Goal: Information Seeking & Learning: Learn about a topic

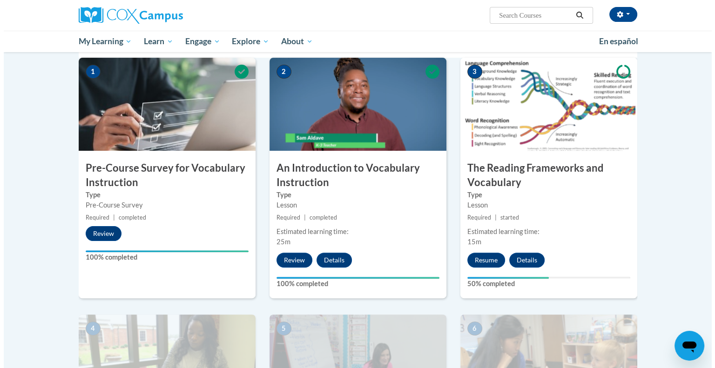
scroll to position [199, 0]
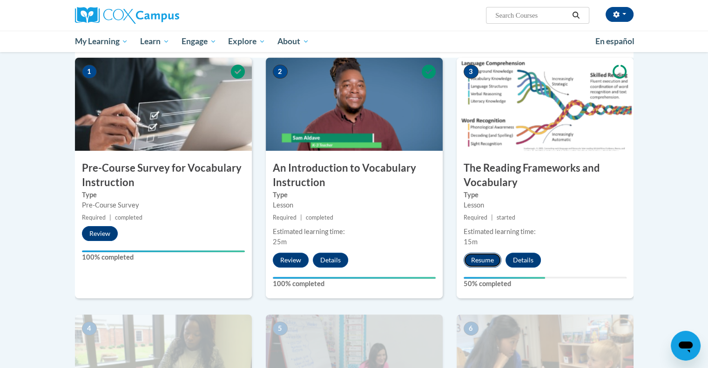
click at [488, 262] on button "Resume" at bounding box center [483, 260] width 38 height 15
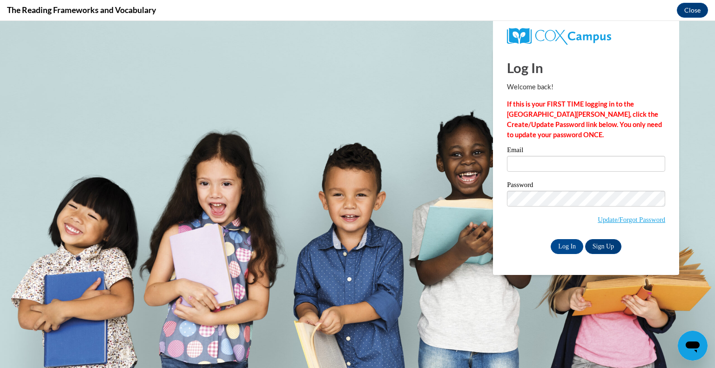
scroll to position [0, 0]
click at [556, 168] on input "Email" at bounding box center [586, 164] width 158 height 16
type input "bherbrec@kusd.edu"
click at [551, 239] on input "Log In" at bounding box center [567, 246] width 33 height 15
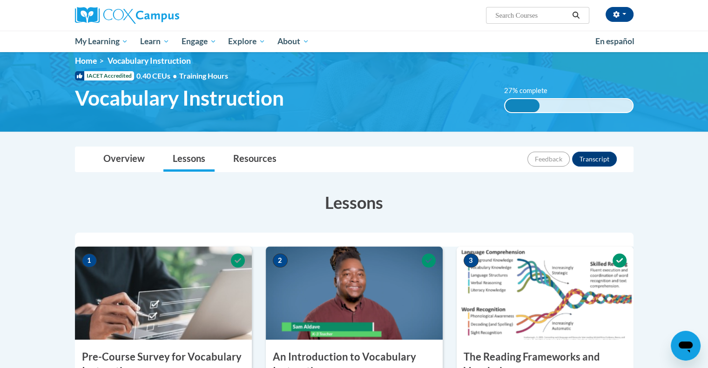
scroll to position [9, 0]
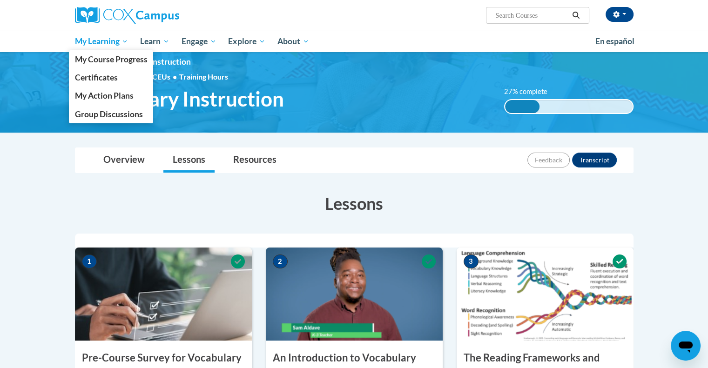
click at [96, 40] on span "My Learning" at bounding box center [101, 41] width 54 height 11
click at [106, 66] on link "My Course Progress" at bounding box center [111, 59] width 85 height 18
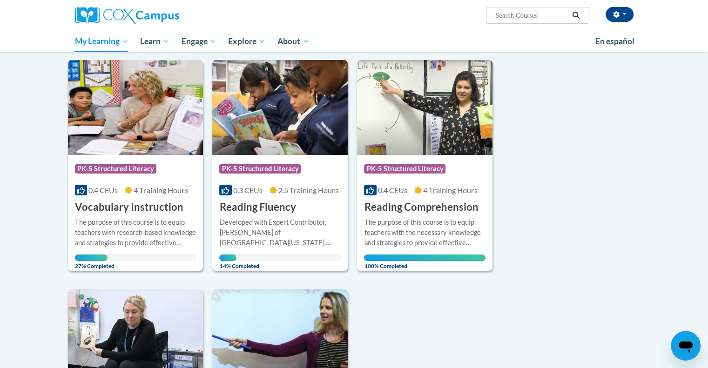
scroll to position [109, 0]
click at [151, 128] on img at bounding box center [135, 108] width 135 height 95
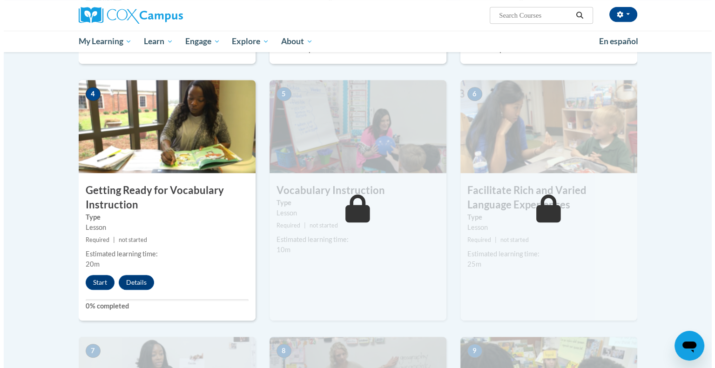
scroll to position [441, 0]
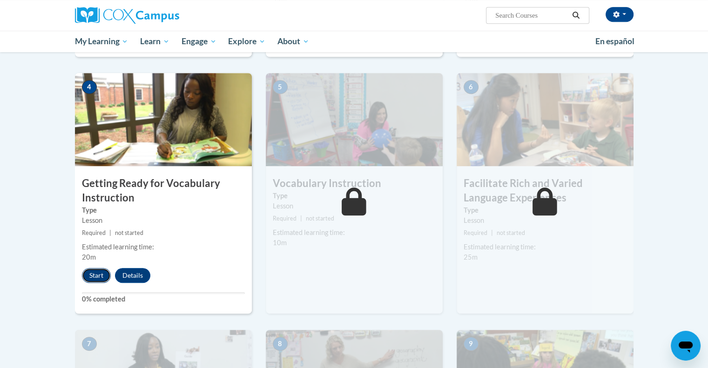
click at [101, 273] on button "Start" at bounding box center [96, 275] width 29 height 15
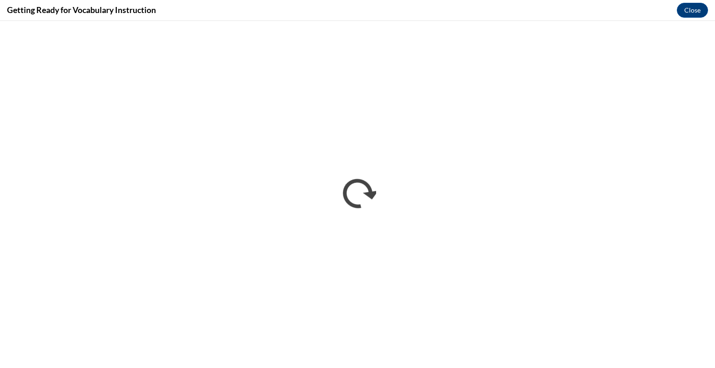
scroll to position [0, 0]
